Goal: Obtain resource: Download file/media

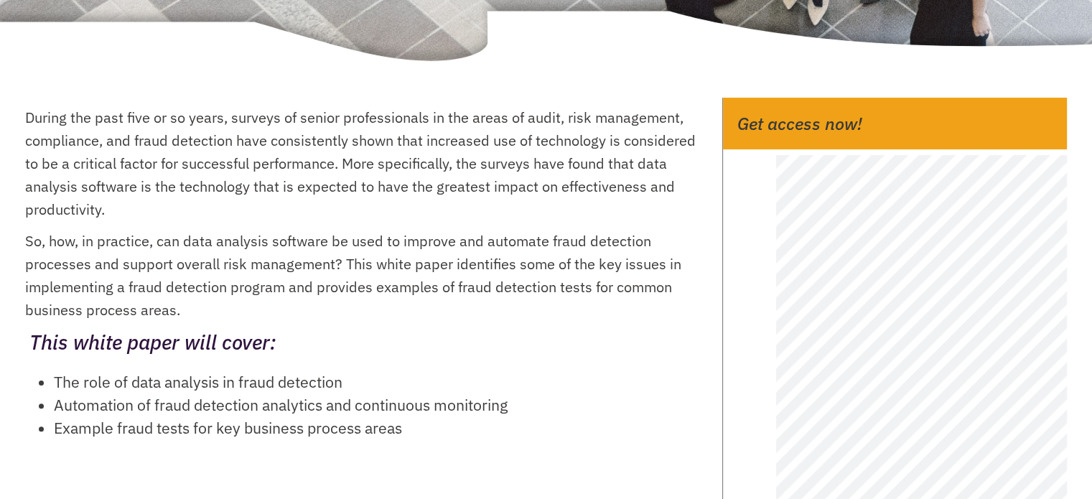
click at [760, 421] on div at bounding box center [909, 381] width 316 height 453
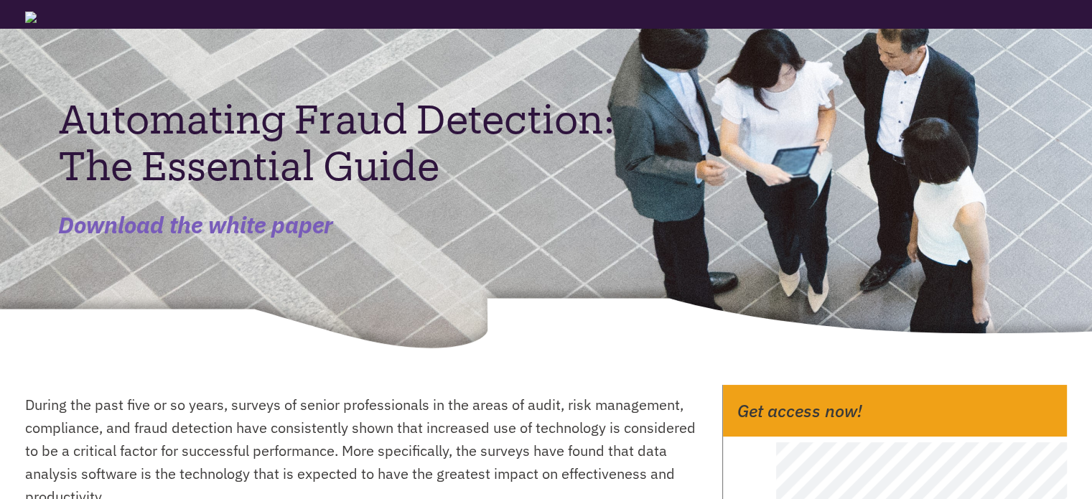
click at [31, 16] on img at bounding box center [18, 16] width 37 height 14
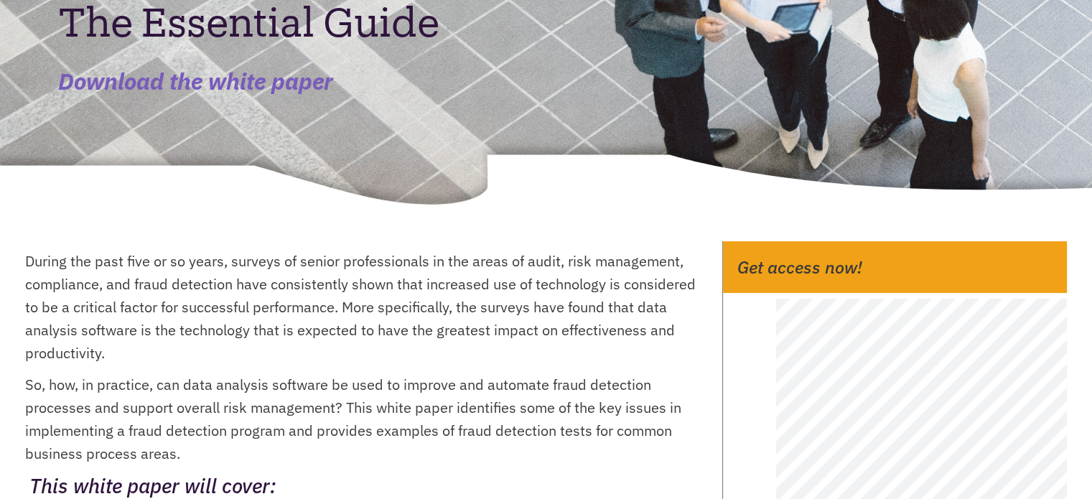
scroll to position [342, 0]
